Goal: Task Accomplishment & Management: Manage account settings

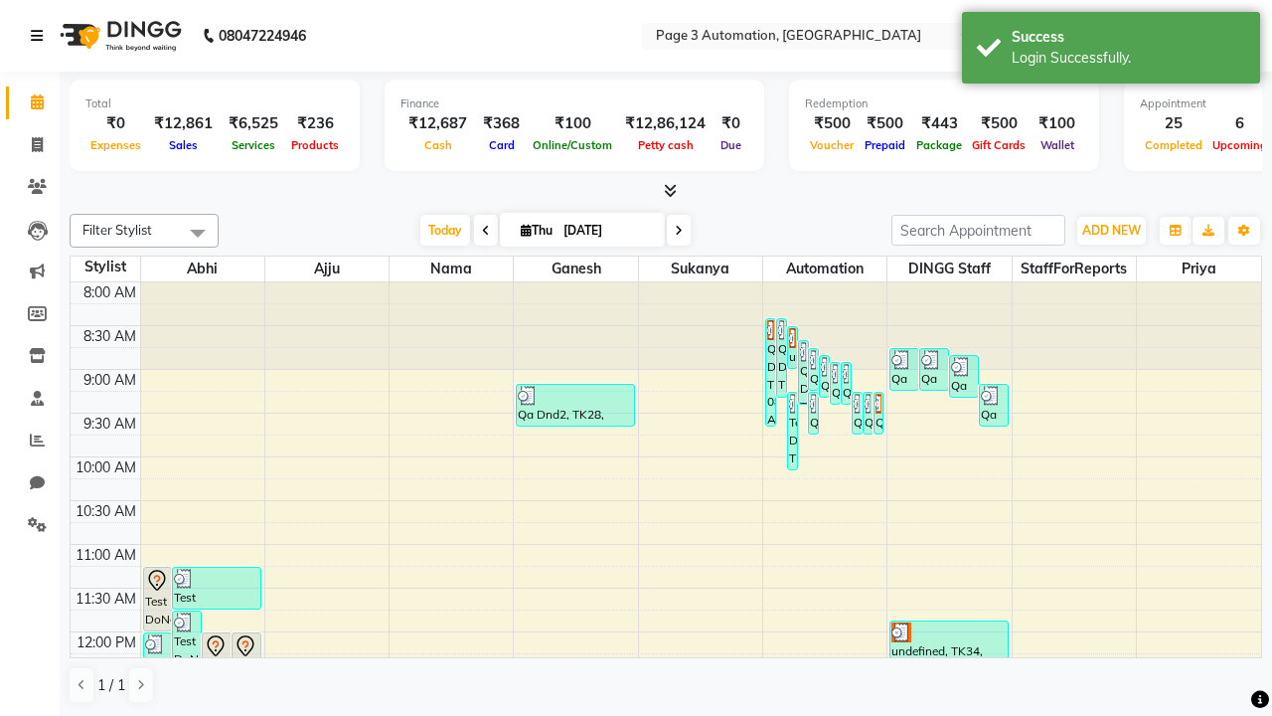
click at [41, 36] on icon at bounding box center [37, 36] width 12 height 14
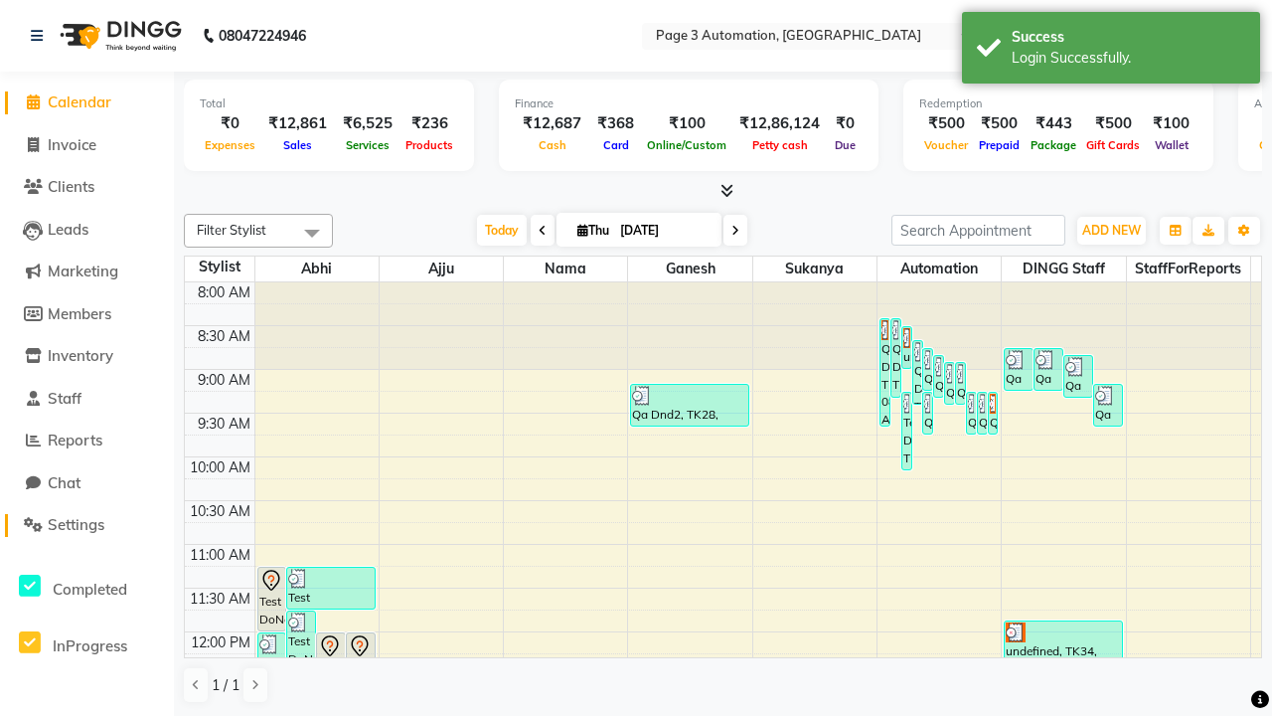
click at [86, 525] on span "Settings" at bounding box center [76, 524] width 57 height 19
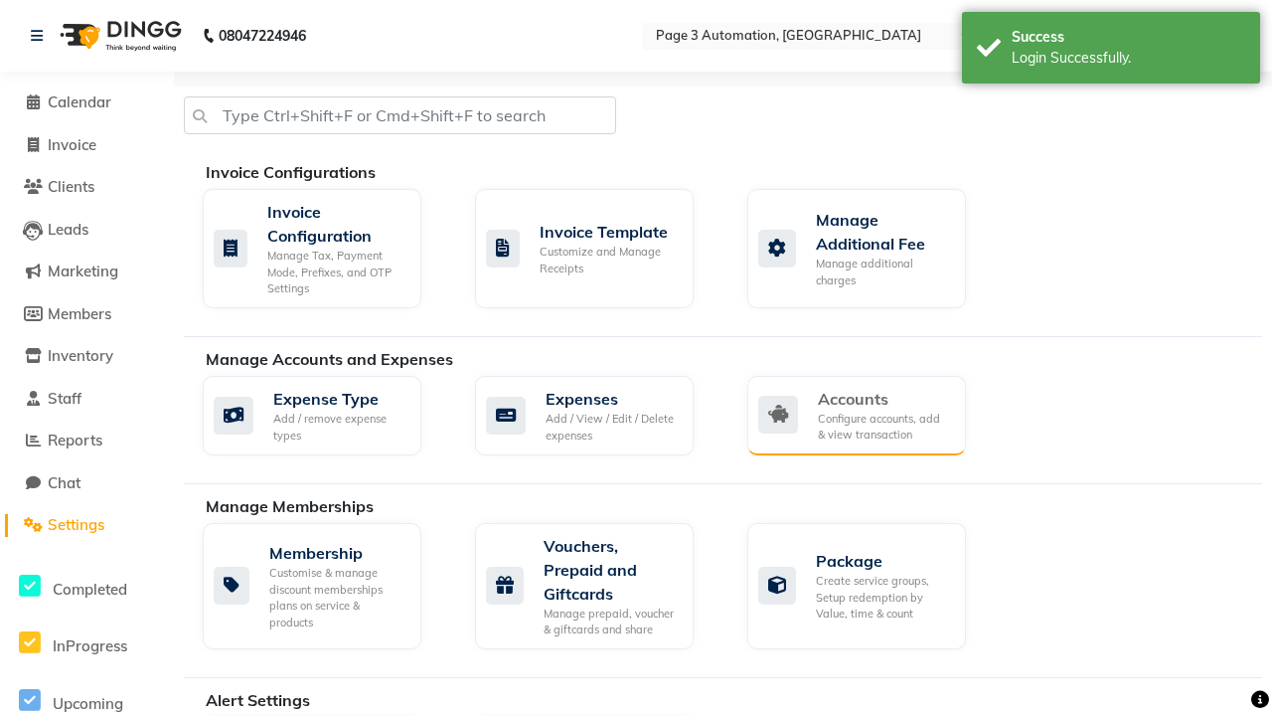
click at [884, 398] on div "Accounts" at bounding box center [884, 399] width 132 height 24
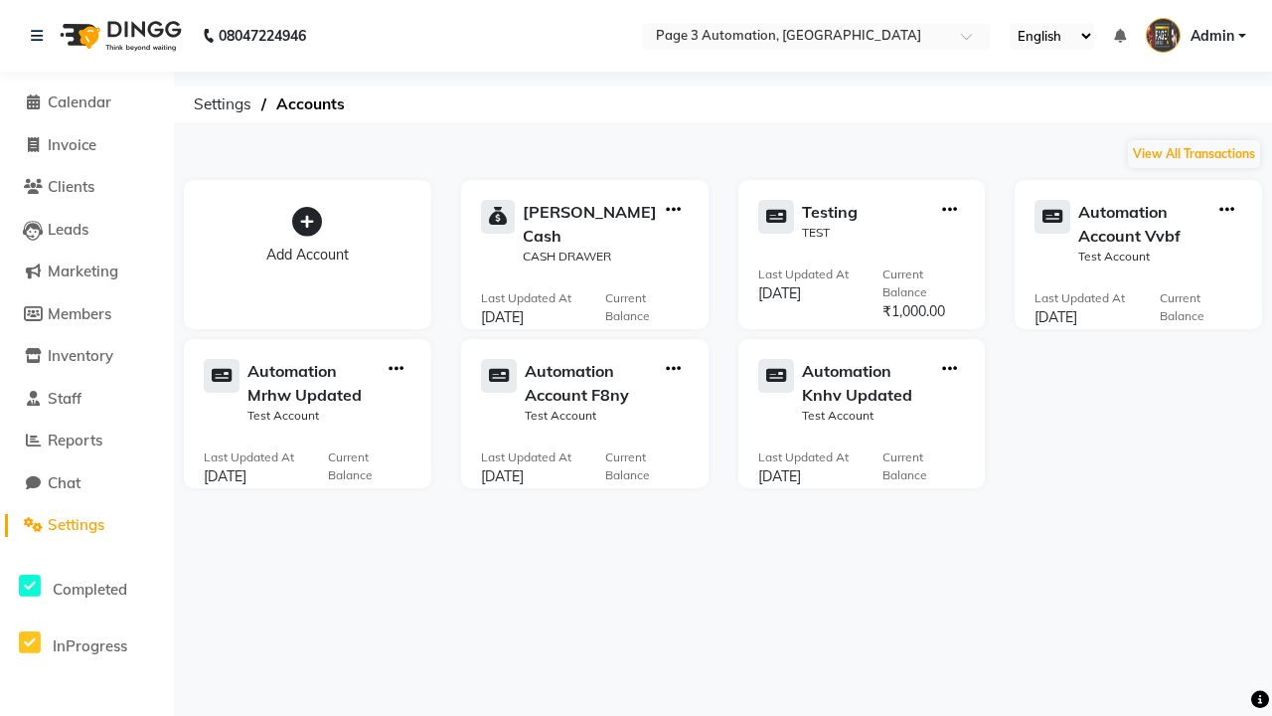
click at [307, 222] on icon at bounding box center [307, 222] width 30 height 30
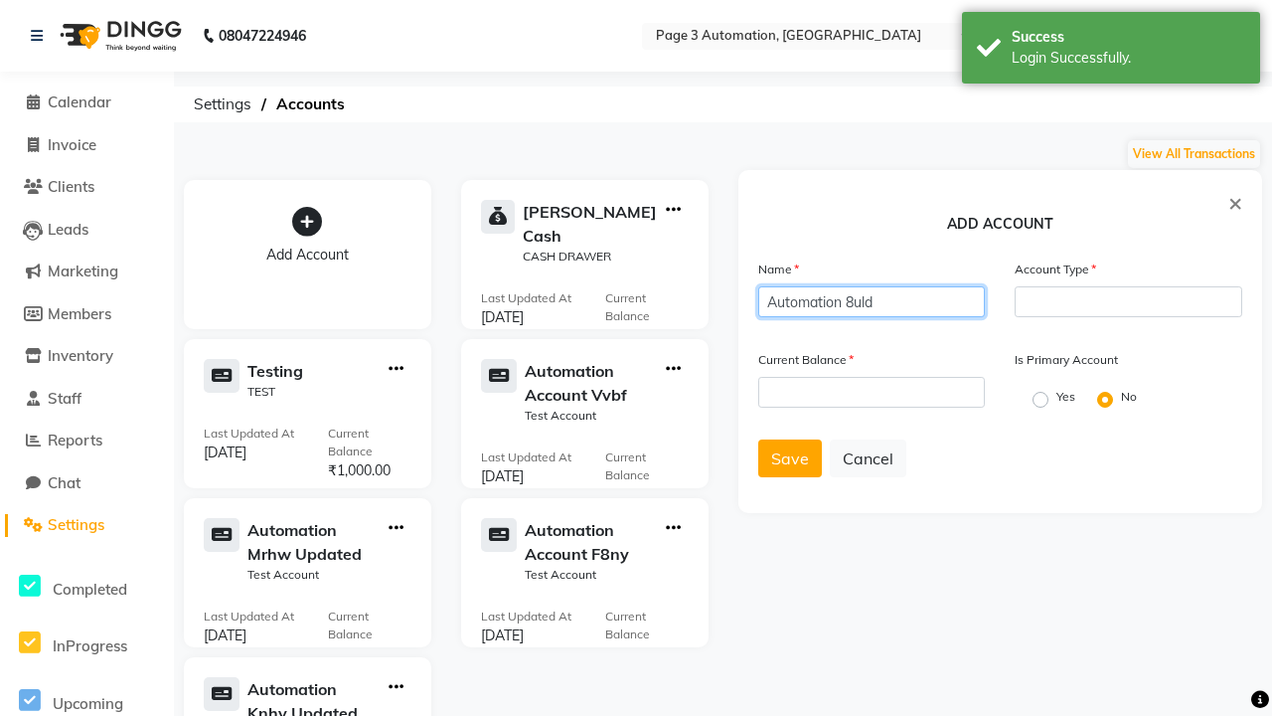
type input "Automation 8uld"
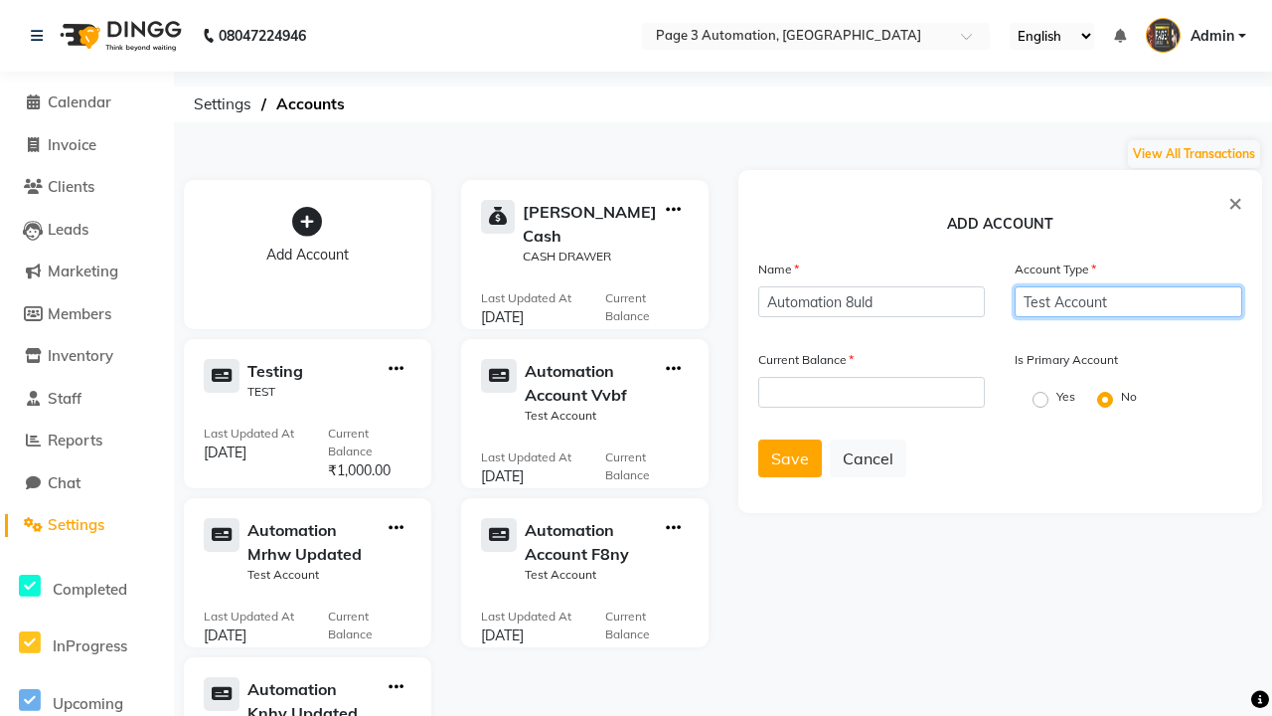
type input "Test Account"
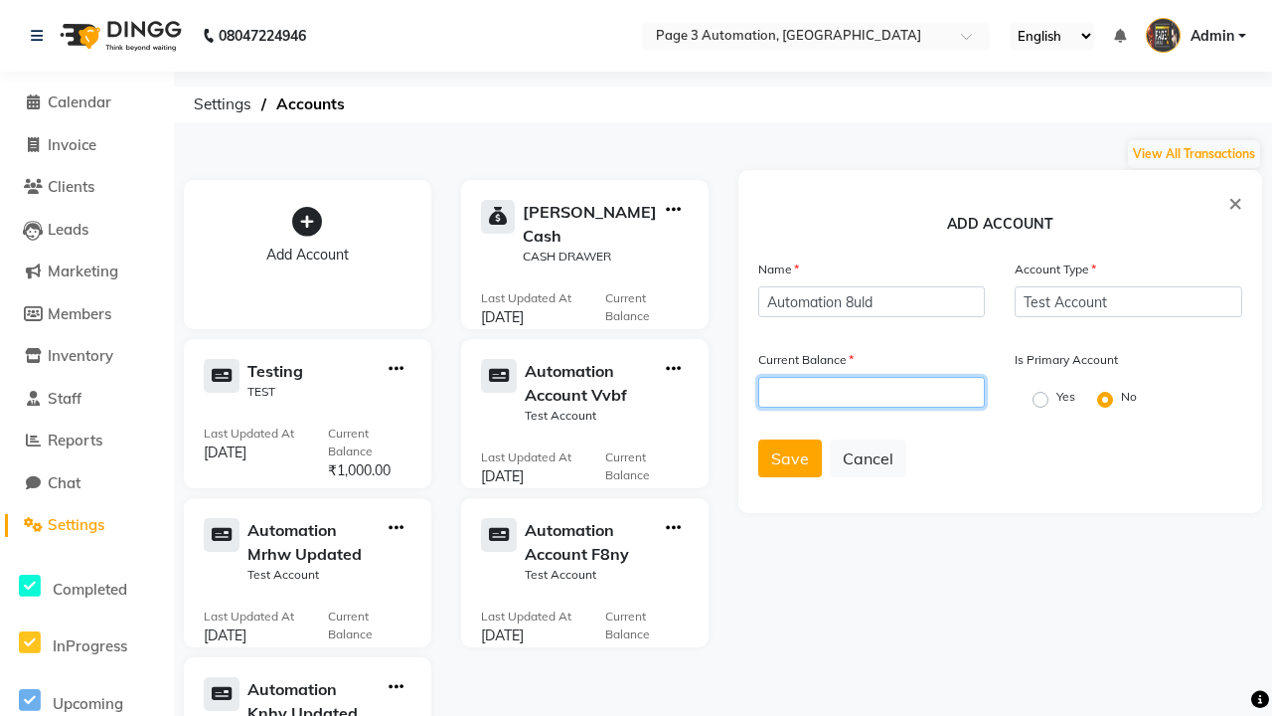
type input "1000"
click at [789, 458] on span "Save" at bounding box center [790, 458] width 38 height 20
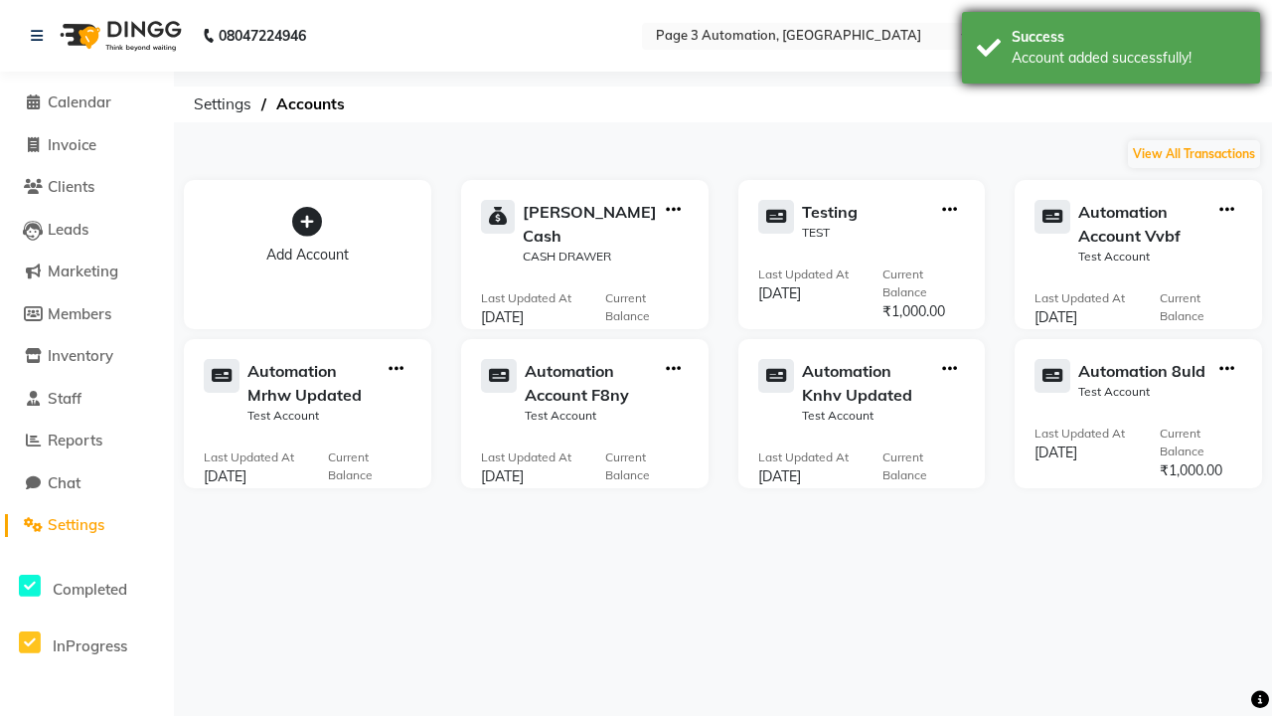
click at [1111, 51] on div "Account added successfully!" at bounding box center [1129, 58] width 234 height 21
click at [1227, 369] on icon "button" at bounding box center [1227, 369] width 15 height 1
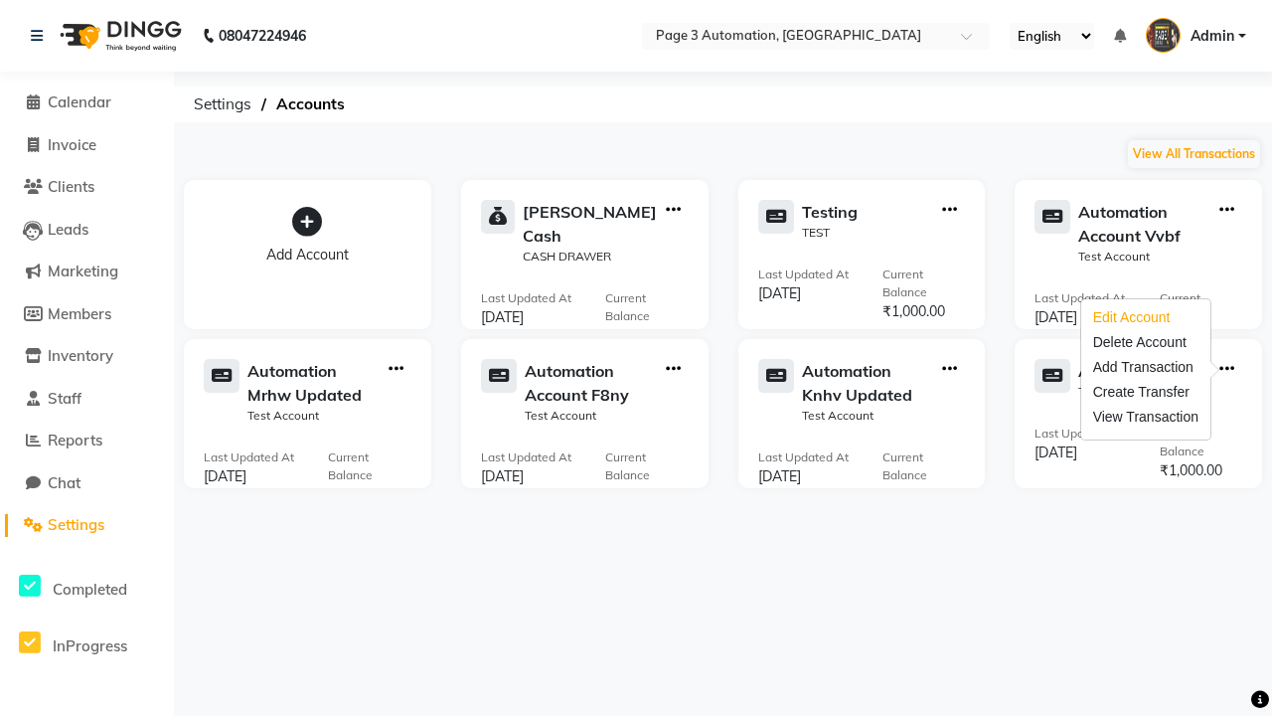
click at [1145, 317] on div "Edit Account" at bounding box center [1145, 317] width 105 height 21
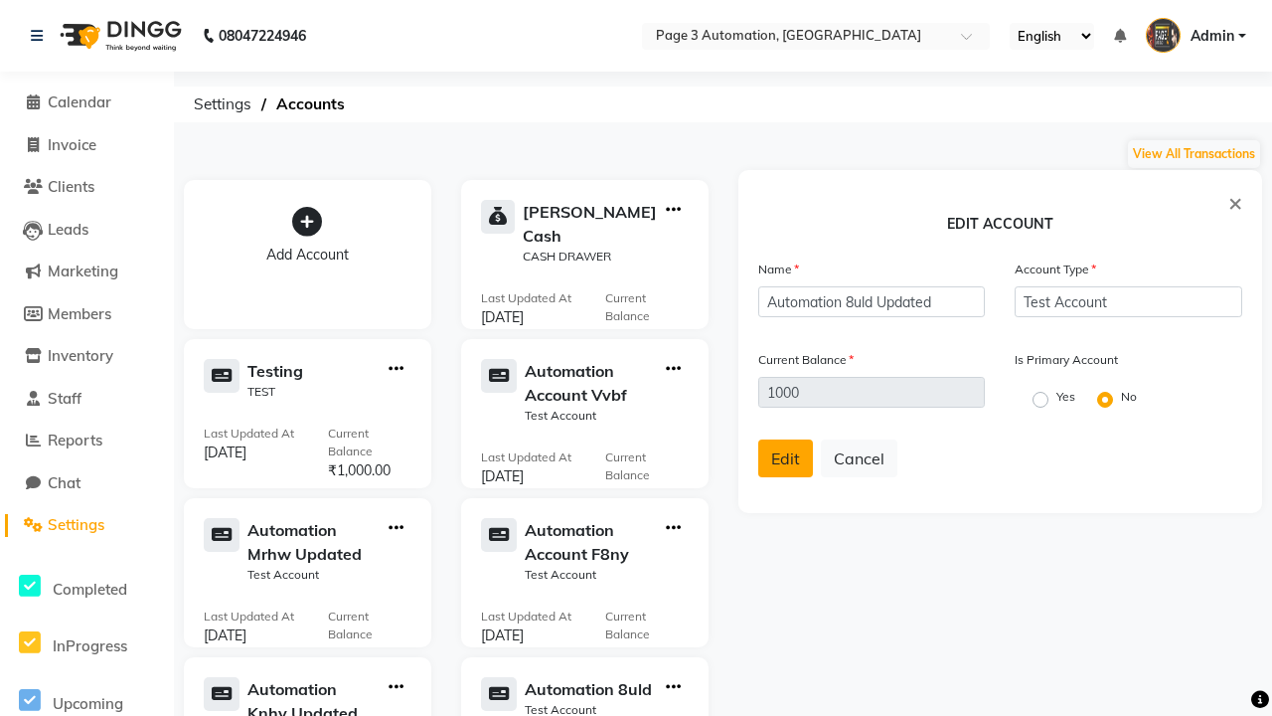
click at [785, 458] on span "Edit" at bounding box center [785, 458] width 29 height 20
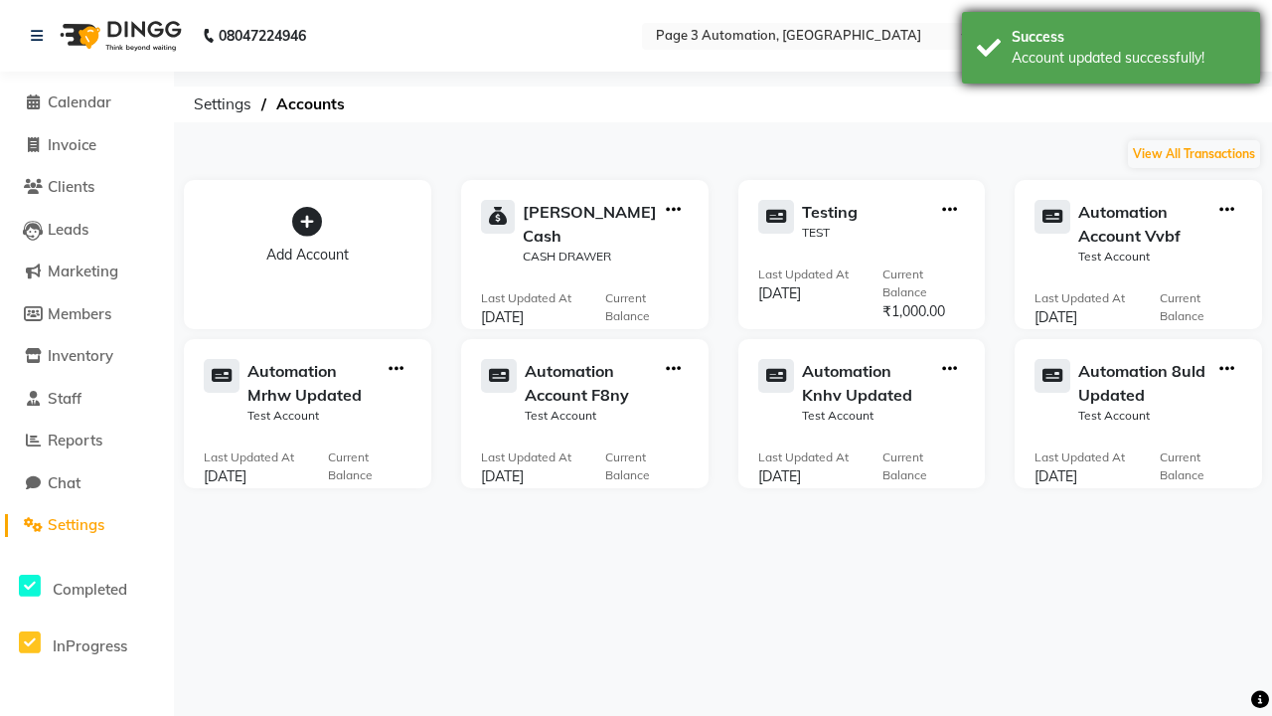
click at [1111, 51] on div "Account updated successfully!" at bounding box center [1129, 58] width 234 height 21
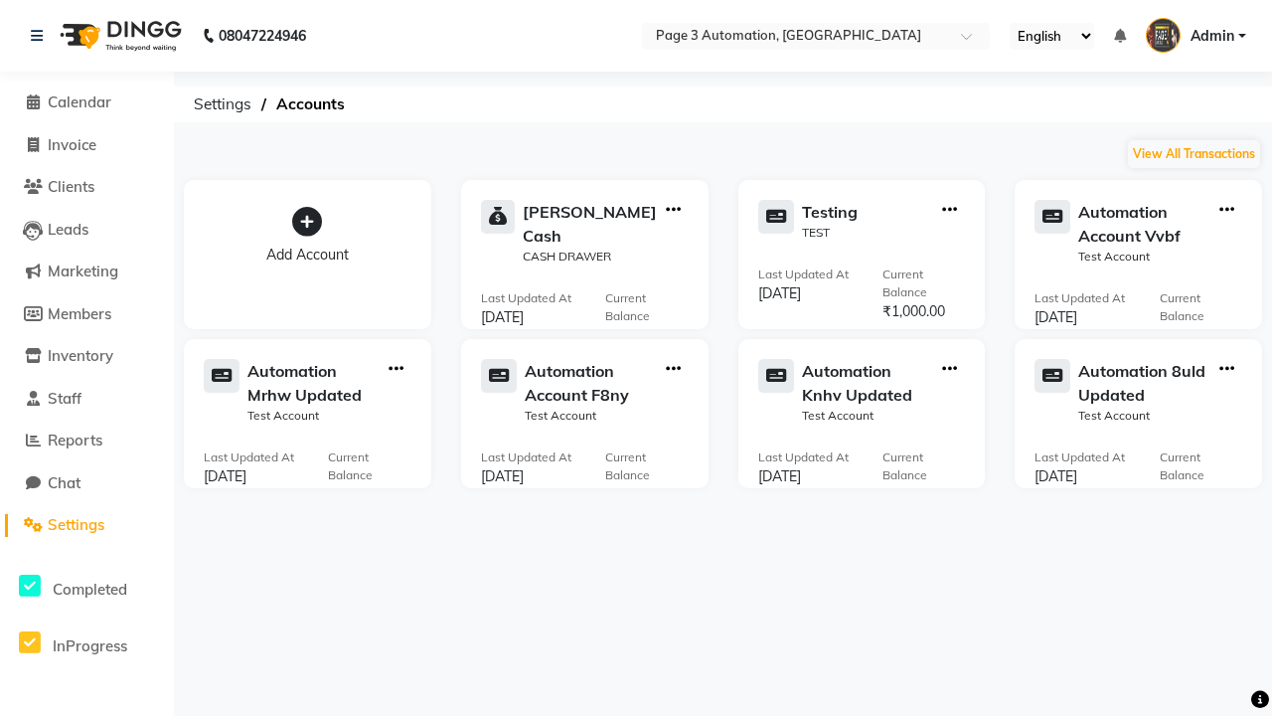
click at [1227, 369] on icon "button" at bounding box center [1227, 369] width 15 height 1
click at [1145, 342] on div "Delete Account" at bounding box center [1145, 342] width 105 height 21
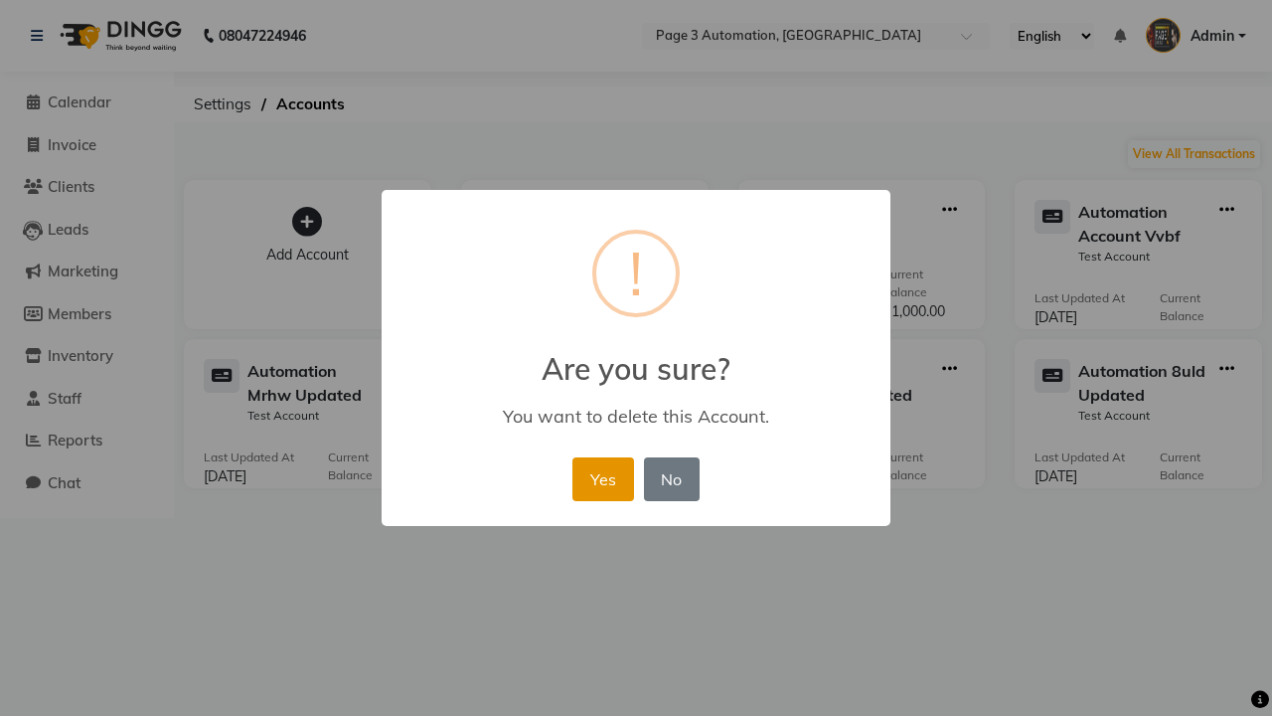
click at [602, 478] on button "Yes" at bounding box center [603, 479] width 61 height 44
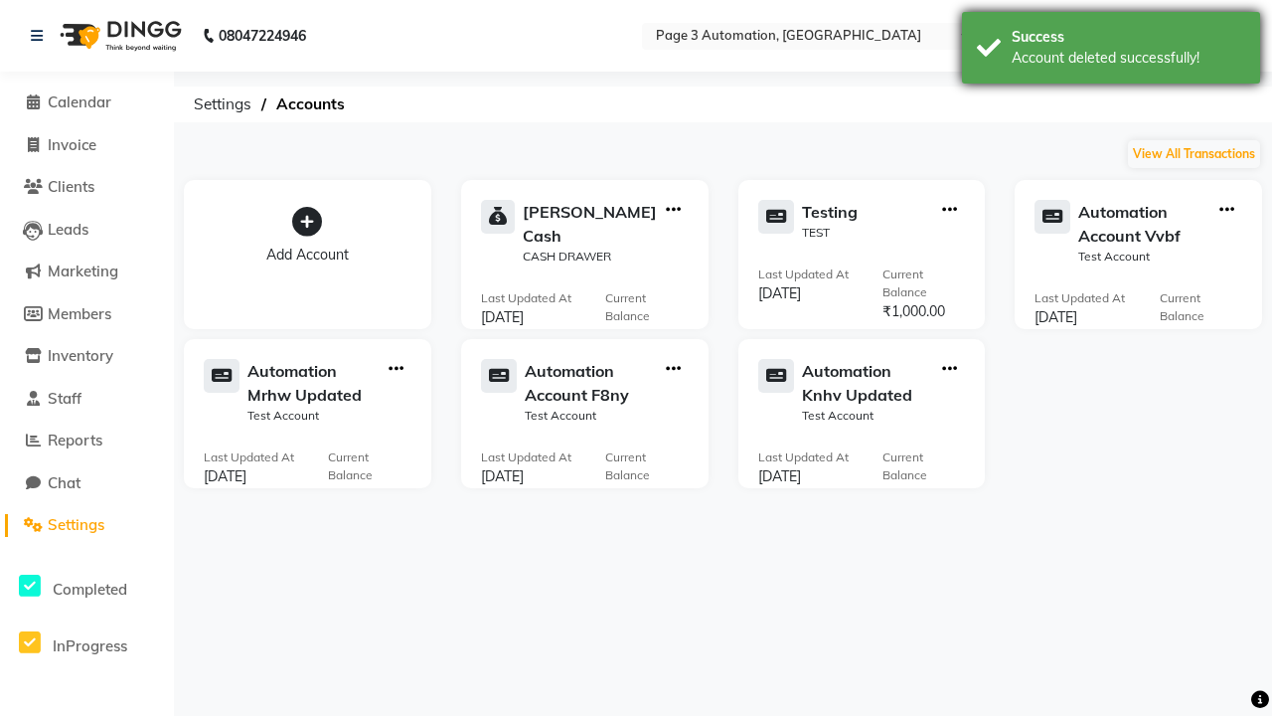
click at [1111, 51] on div "Account deleted successfully!" at bounding box center [1129, 58] width 234 height 21
click at [1196, 36] on span "Admin" at bounding box center [1213, 36] width 44 height 21
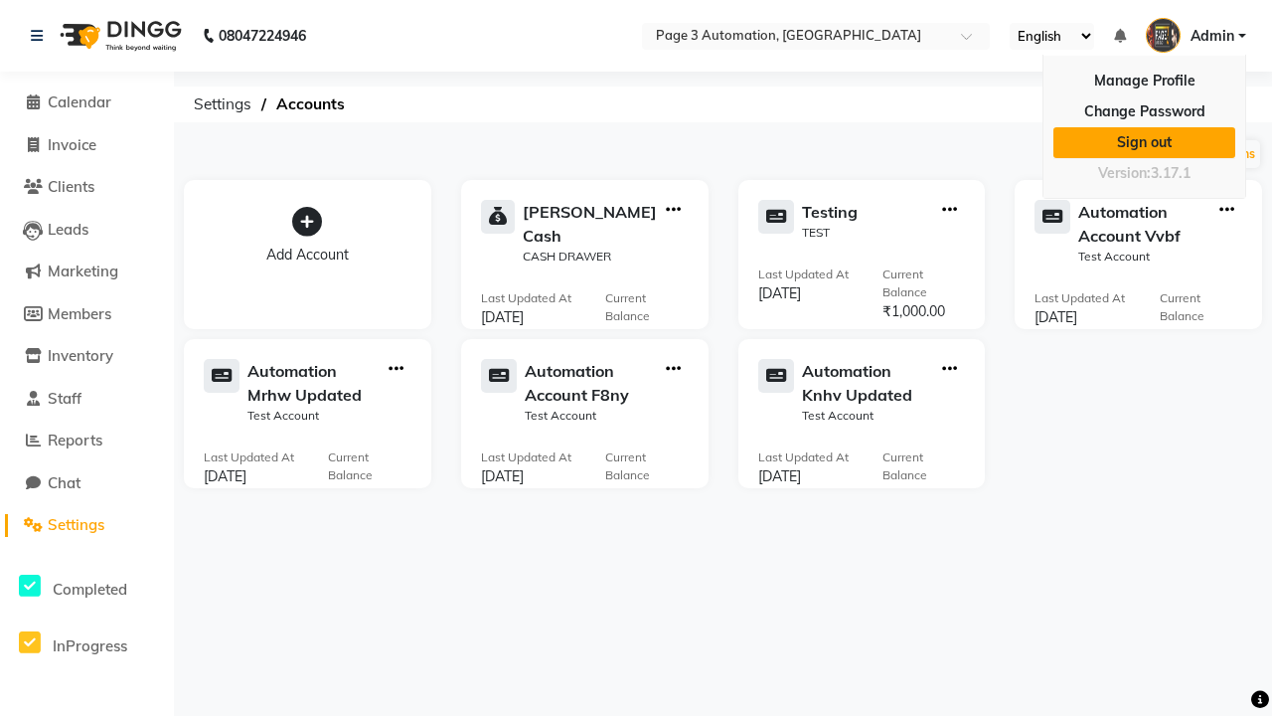
click at [1144, 142] on link "Sign out" at bounding box center [1145, 142] width 182 height 31
